Goal: Task Accomplishment & Management: Use online tool/utility

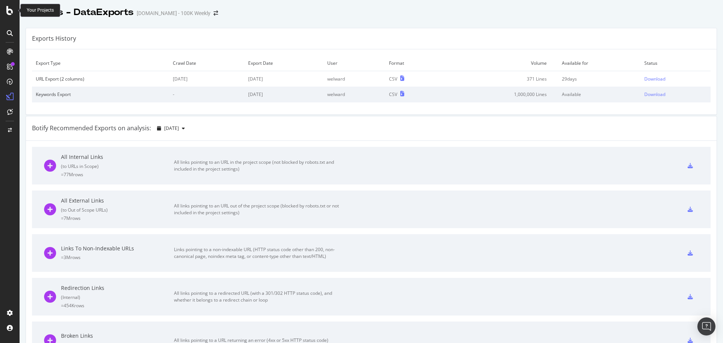
click at [14, 11] on div at bounding box center [10, 10] width 18 height 9
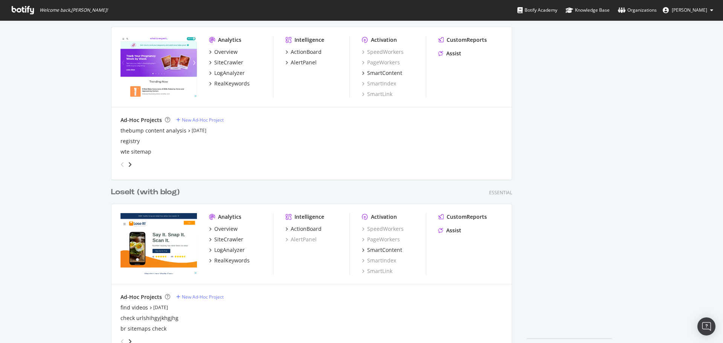
scroll to position [1418, 0]
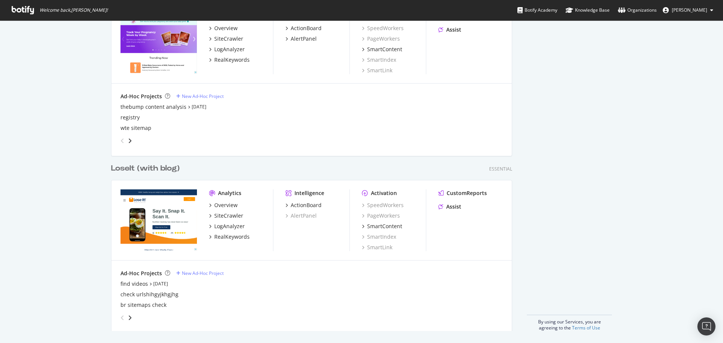
click at [136, 168] on div "LoseIt (with blog)" at bounding box center [145, 168] width 69 height 11
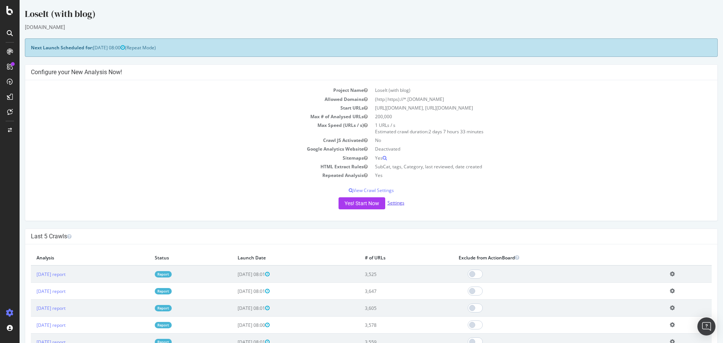
click at [398, 203] on link "Settings" at bounding box center [396, 203] width 17 height 6
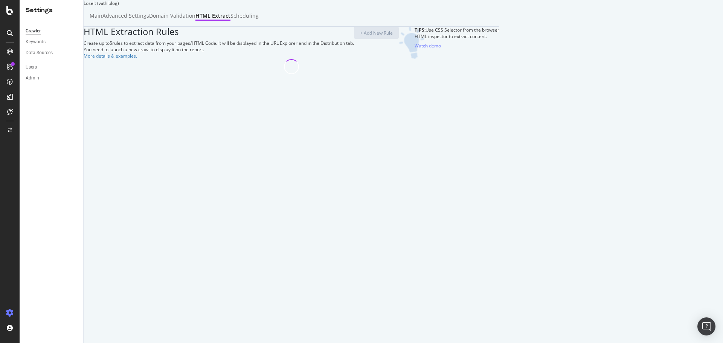
select select "list"
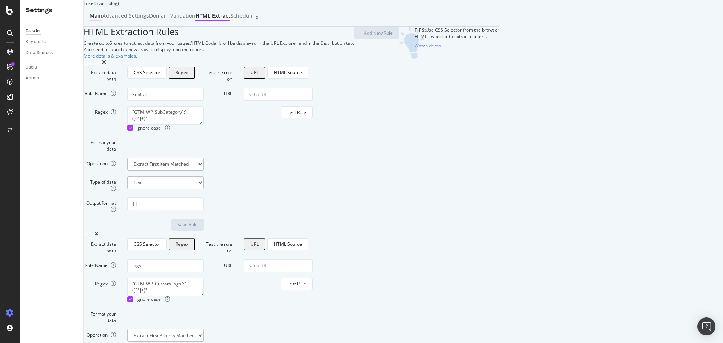
click at [102, 20] on div "Main" at bounding box center [96, 16] width 13 height 8
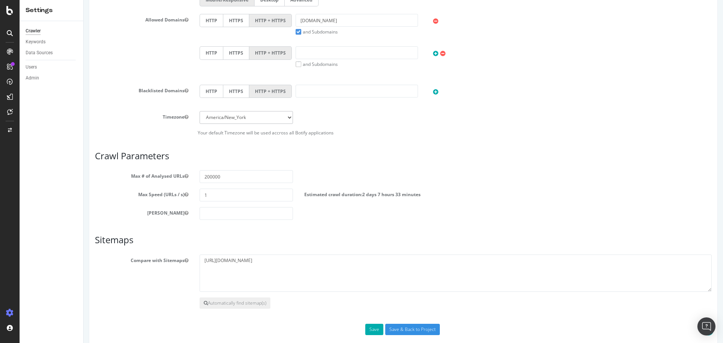
scroll to position [258, 0]
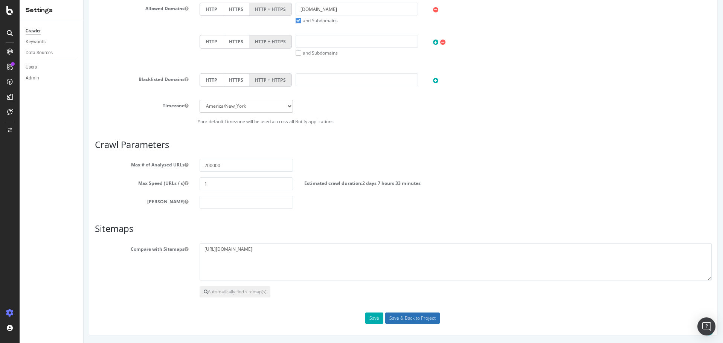
click at [413, 322] on input "Save & Back to Project" at bounding box center [412, 318] width 55 height 11
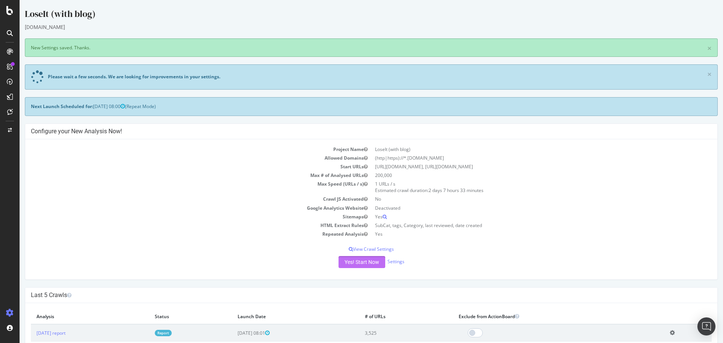
click at [358, 265] on button "Yes! Start Now" at bounding box center [362, 262] width 47 height 12
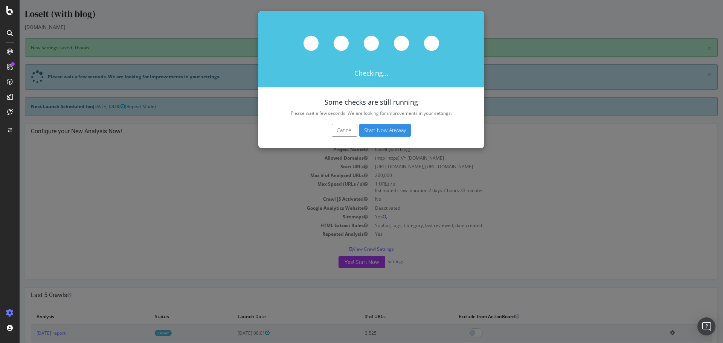
click at [394, 134] on button "Start Now Anyway" at bounding box center [385, 130] width 52 height 13
